Goal: Information Seeking & Learning: Learn about a topic

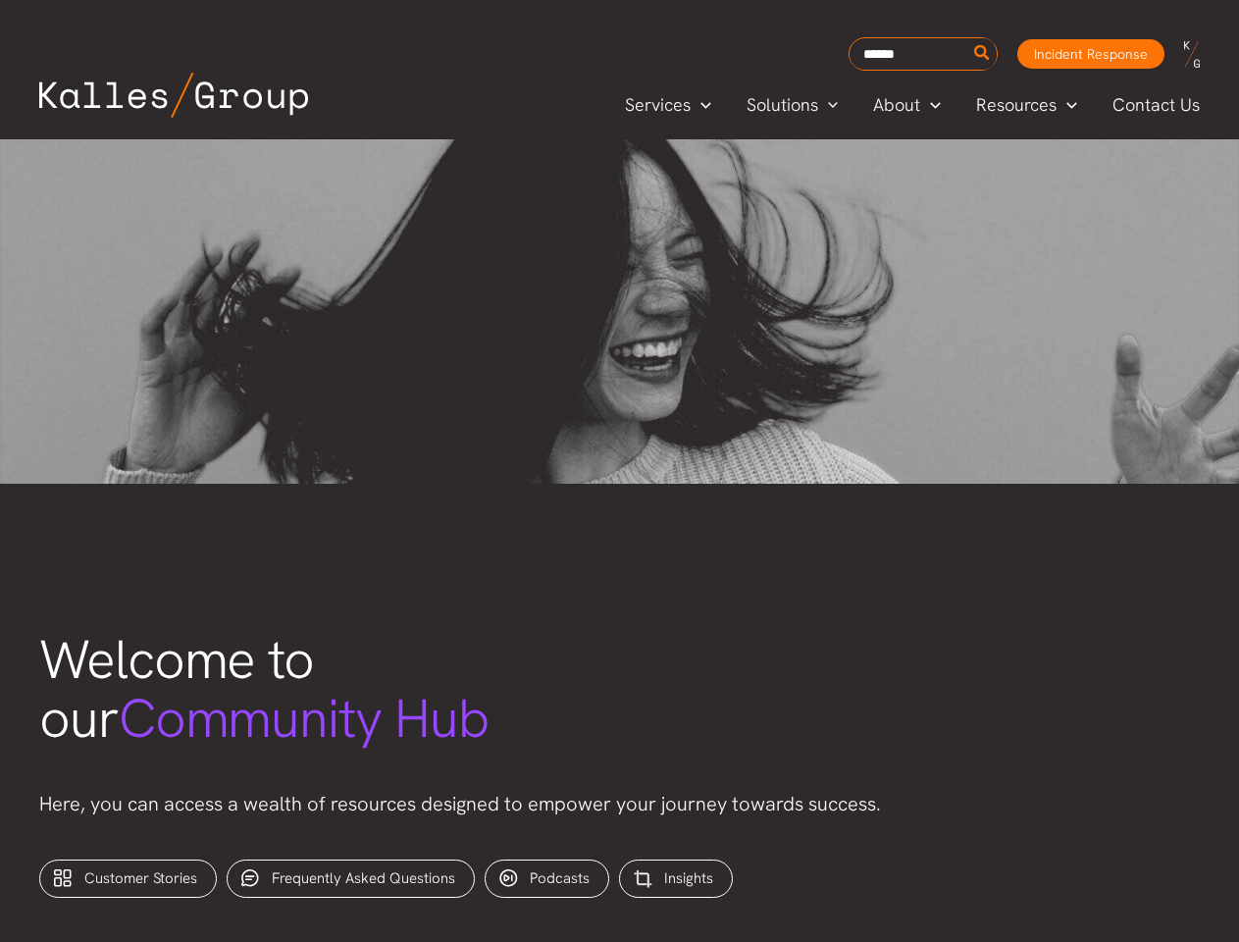
click at [619, 471] on img at bounding box center [619, 311] width 1239 height 344
click at [982, 53] on icon "Search" at bounding box center [981, 52] width 15 height 17
click at [663, 105] on span "Services" at bounding box center [658, 104] width 66 height 29
click at [0, 0] on div "Security Solutions Cybersecurity Security Compliance Incident Response IT Disas…" at bounding box center [0, 0] width 0 height 0
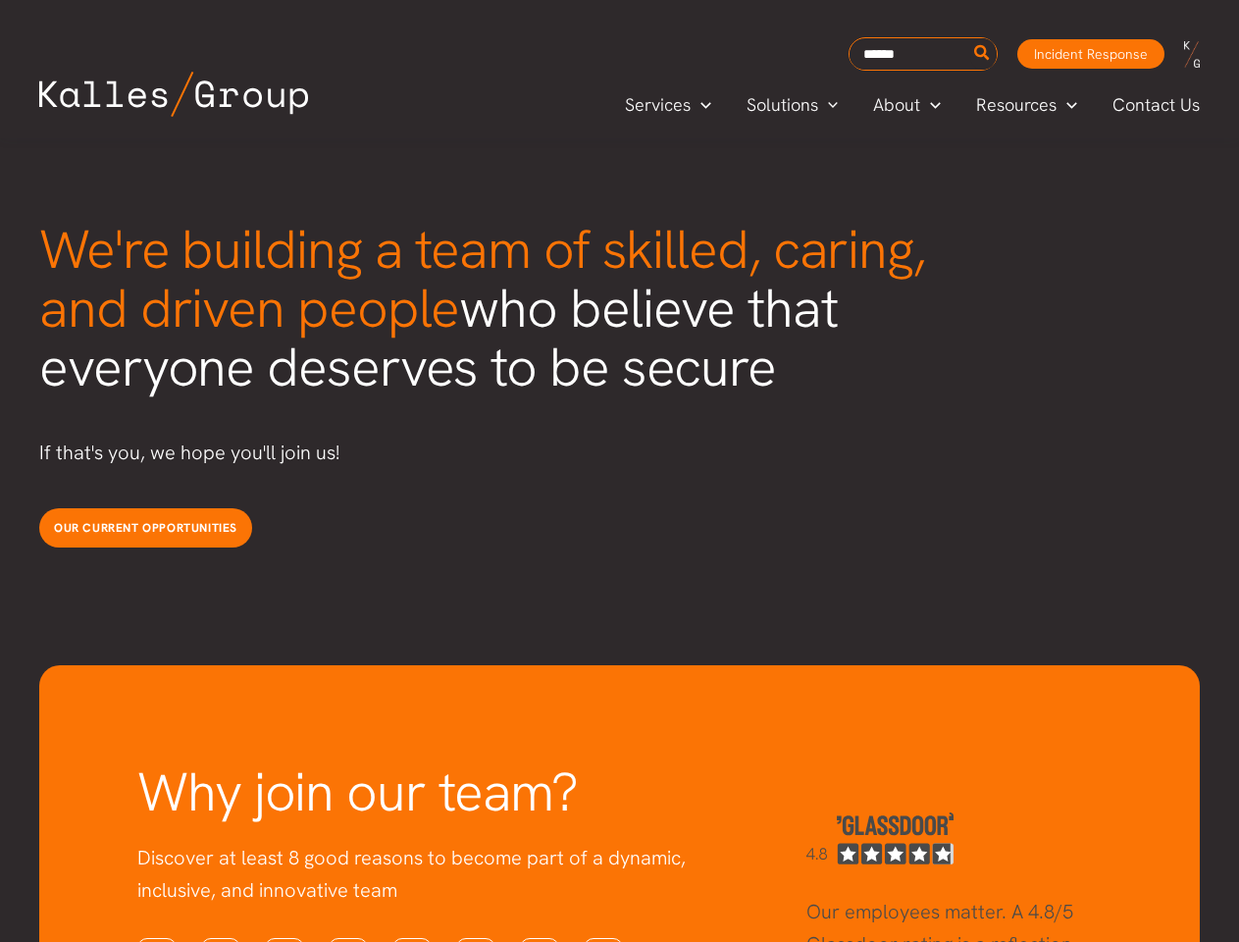
click at [619, 469] on p "If that's you, we hope you'll join us!" at bounding box center [500, 453] width 922 height 32
click at [982, 53] on icon "Search" at bounding box center [981, 52] width 15 height 17
click at [663, 105] on span "Services" at bounding box center [658, 104] width 66 height 29
